Goal: Check status: Check status

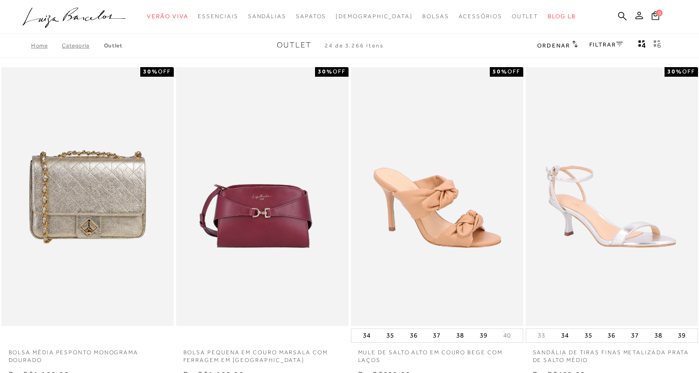
click at [637, 15] on icon at bounding box center [640, 15] width 8 height 8
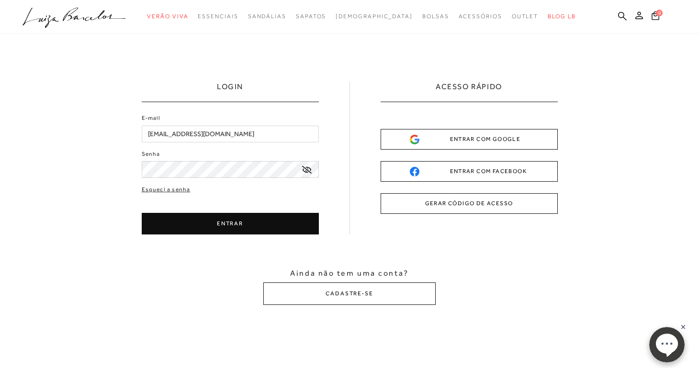
click at [235, 227] on button "ENTRAR" at bounding box center [230, 224] width 177 height 22
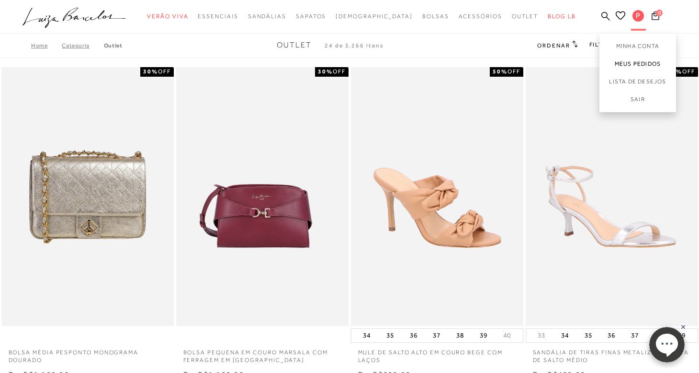
click at [636, 63] on link "Meus Pedidos" at bounding box center [638, 64] width 77 height 18
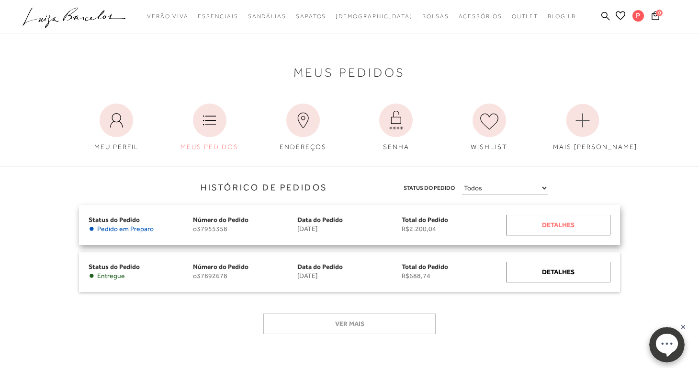
click at [558, 227] on div "Detalhes" at bounding box center [558, 225] width 104 height 21
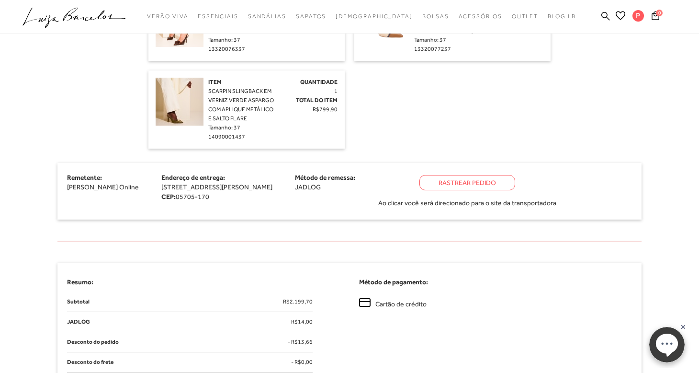
scroll to position [354, 0]
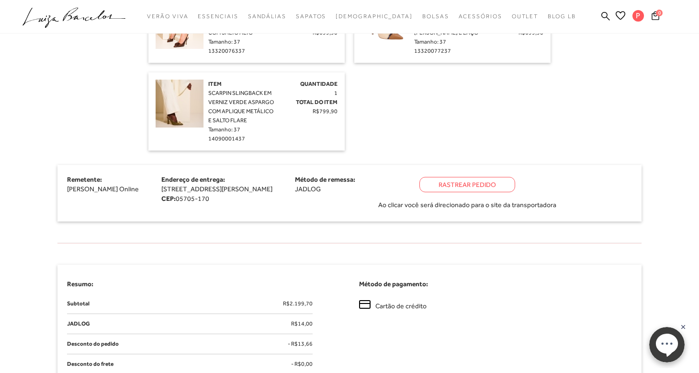
click at [513, 184] on div "Rastrear Pedido" at bounding box center [468, 184] width 96 height 15
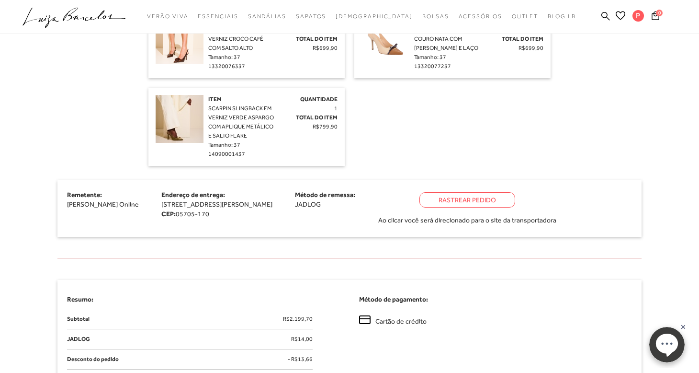
click at [683, 326] on rect at bounding box center [684, 327] width 8 height 8
